Goal: Communication & Community: Answer question/provide support

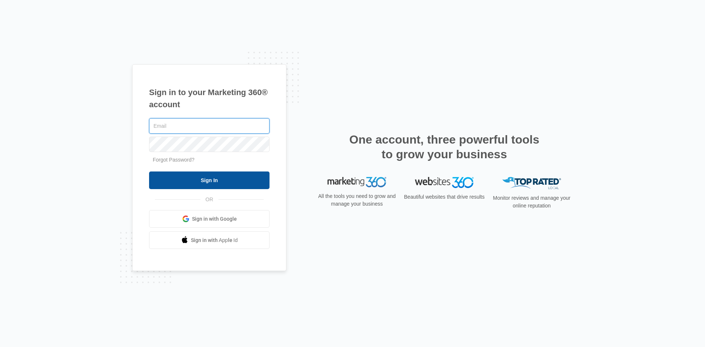
type input "[EMAIL_ADDRESS][DOMAIN_NAME]"
click at [221, 181] on input "Sign In" at bounding box center [209, 180] width 120 height 18
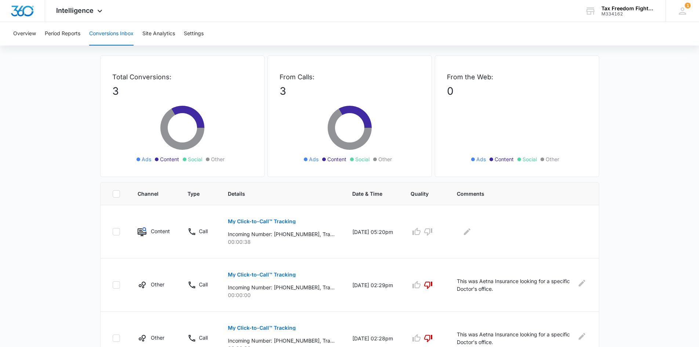
scroll to position [61, 0]
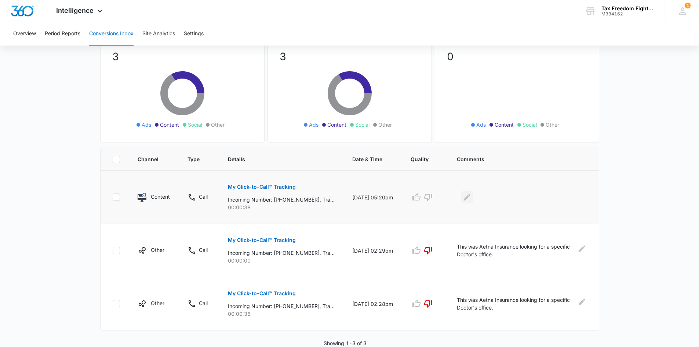
click at [471, 196] on icon "Edit Comments" at bounding box center [467, 197] width 7 height 7
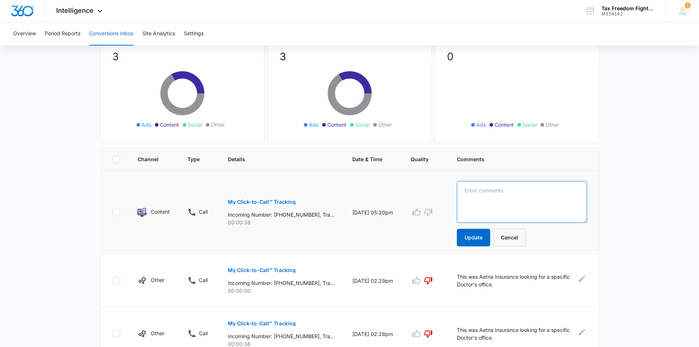
click at [477, 196] on textarea at bounding box center [522, 202] width 130 height 42
click at [514, 190] on textarea "This is one of our client's who called to see if he had left his wallet while i…" at bounding box center [522, 202] width 130 height 42
type textarea "This is one of our exsisting client's who called to see if he had left his wall…"
click at [481, 240] on button "Update" at bounding box center [473, 238] width 33 height 18
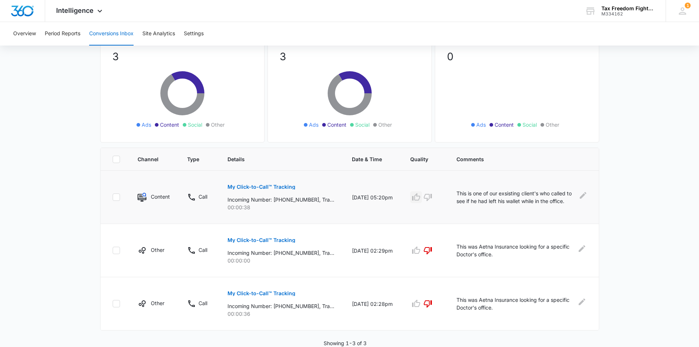
click at [421, 197] on icon "button" at bounding box center [416, 197] width 9 height 9
click at [431, 197] on icon "button" at bounding box center [428, 197] width 9 height 9
